Goal: Task Accomplishment & Management: Complete application form

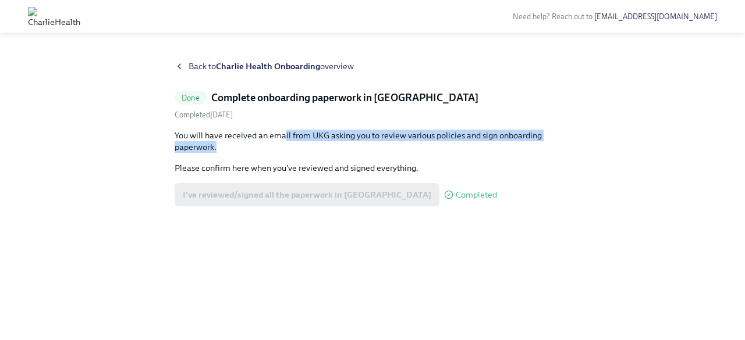
drag, startPoint x: 282, startPoint y: 134, endPoint x: 554, endPoint y: 151, distance: 272.2
click at [554, 151] on p "You will have received an email from UKG asking you to review various policies …" at bounding box center [373, 141] width 396 height 23
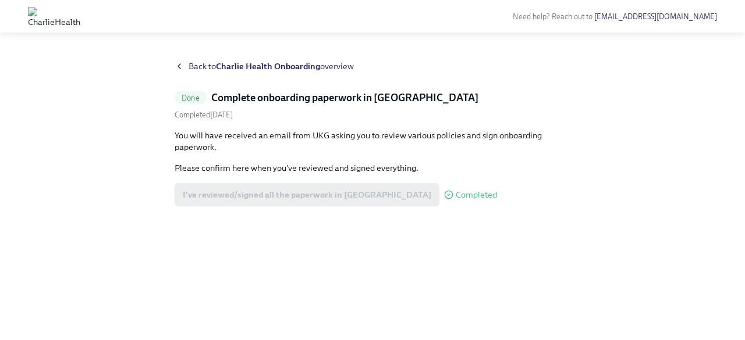
drag, startPoint x: 499, startPoint y: 165, endPoint x: 448, endPoint y: 160, distance: 51.5
click at [498, 165] on p "Please confirm here when you've reviewed and signed everything." at bounding box center [373, 168] width 396 height 12
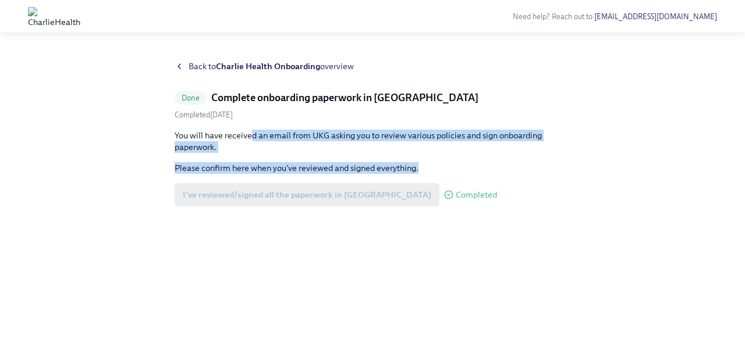
drag, startPoint x: 248, startPoint y: 130, endPoint x: 455, endPoint y: 174, distance: 211.2
click at [455, 174] on div "You will have received an email from UKG asking you to review various policies …" at bounding box center [373, 168] width 396 height 77
click at [179, 67] on icon at bounding box center [179, 66] width 2 height 5
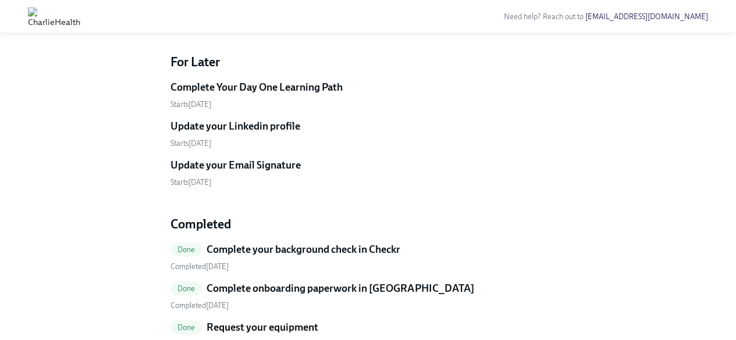
scroll to position [582, 0]
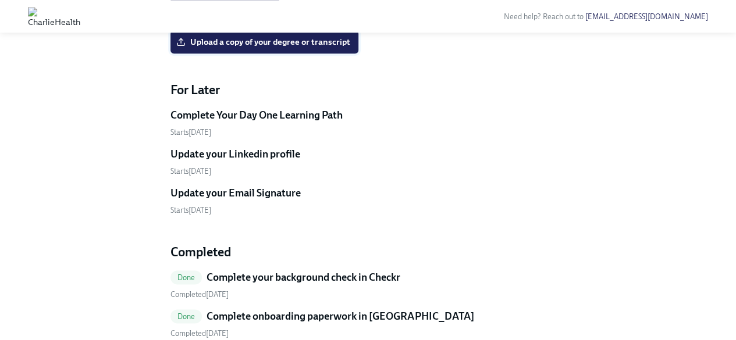
click at [262, 48] on span "Upload a copy of your degree or transcript" at bounding box center [265, 42] width 172 height 12
click at [0, 0] on input "Upload a copy of your degree or transcript" at bounding box center [0, 0] width 0 height 0
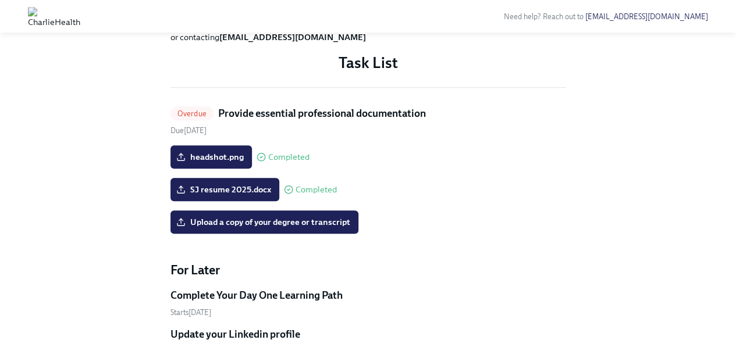
scroll to position [460, 0]
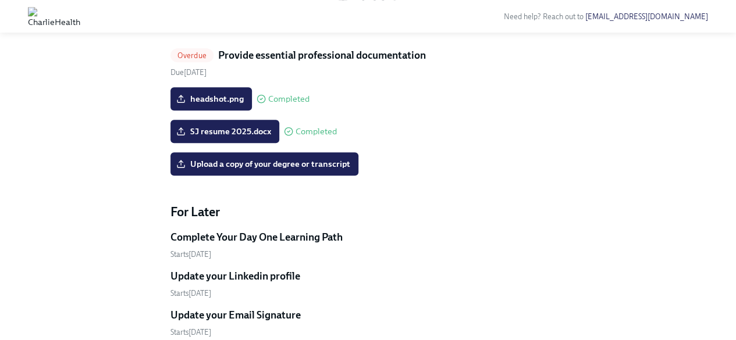
drag, startPoint x: 357, startPoint y: 48, endPoint x: 444, endPoint y: 60, distance: 88.1
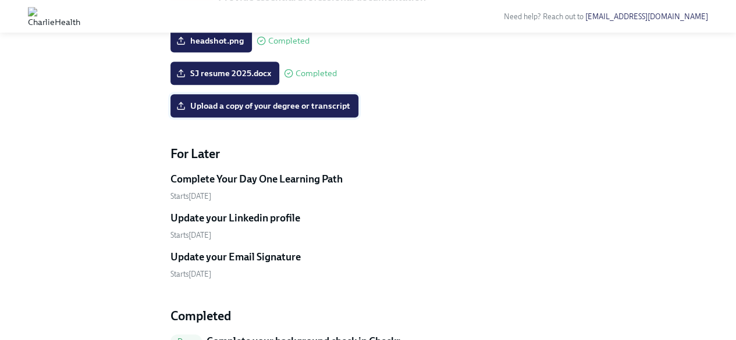
scroll to position [576, 0]
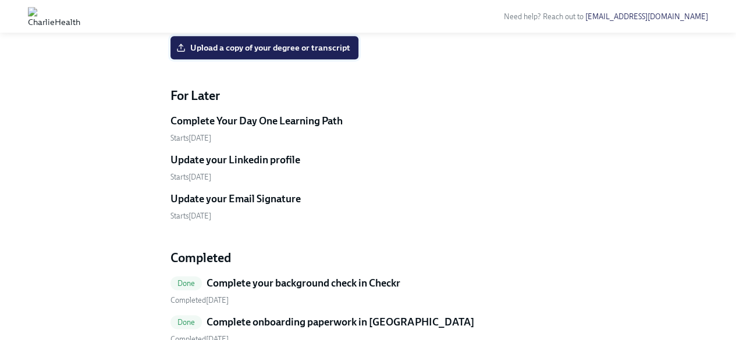
click at [292, 54] on span "Upload a copy of your degree or transcript" at bounding box center [265, 48] width 172 height 12
click at [0, 0] on input "Upload a copy of your degree or transcript" at bounding box center [0, 0] width 0 height 0
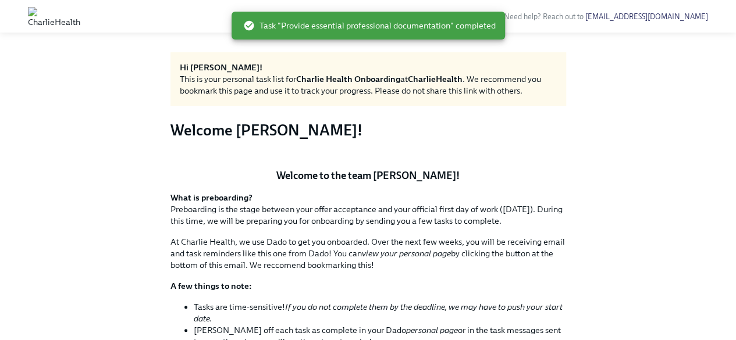
scroll to position [0, 0]
